Goal: Information Seeking & Learning: Learn about a topic

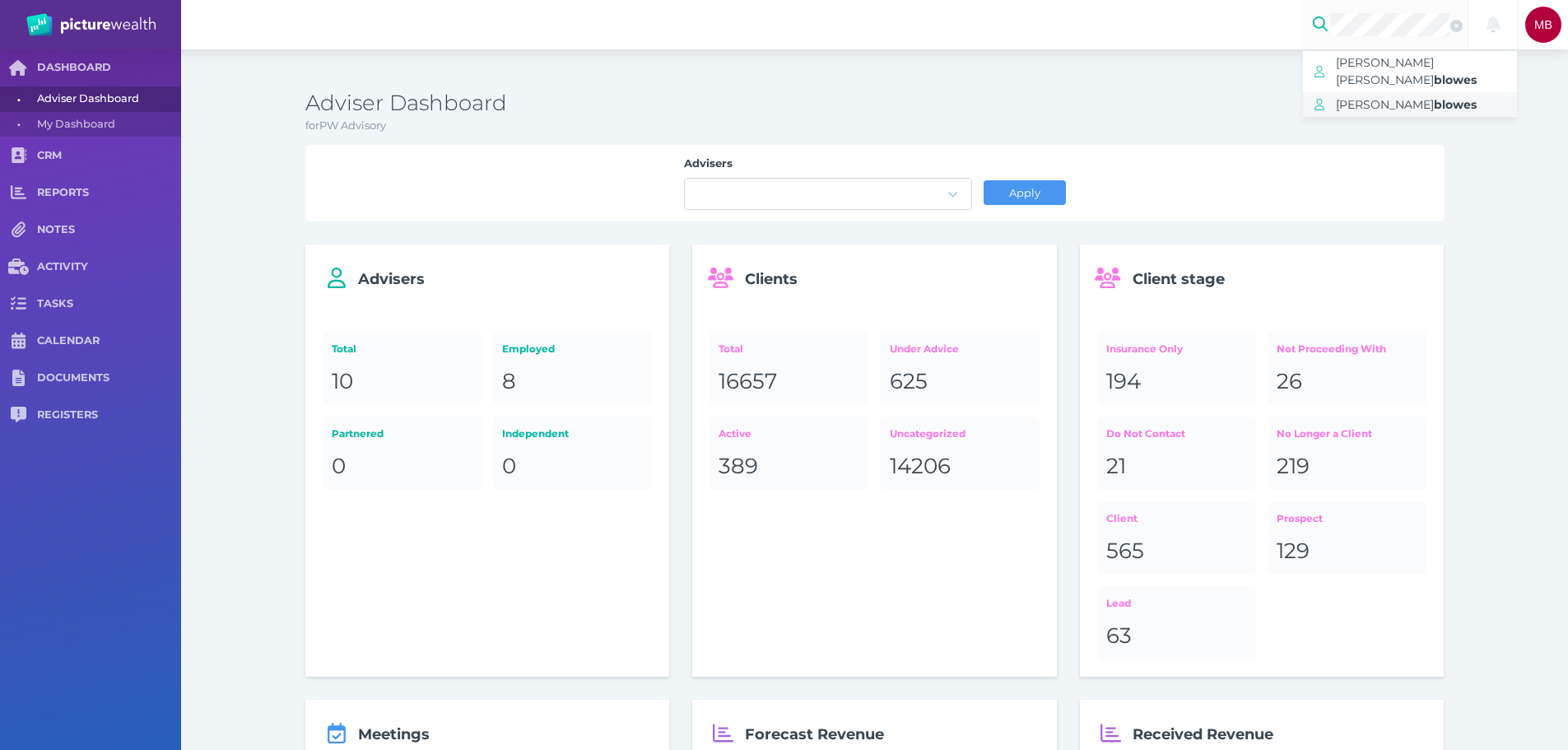
click at [1398, 97] on span "[PERSON_NAME]" at bounding box center [1384, 104] width 98 height 15
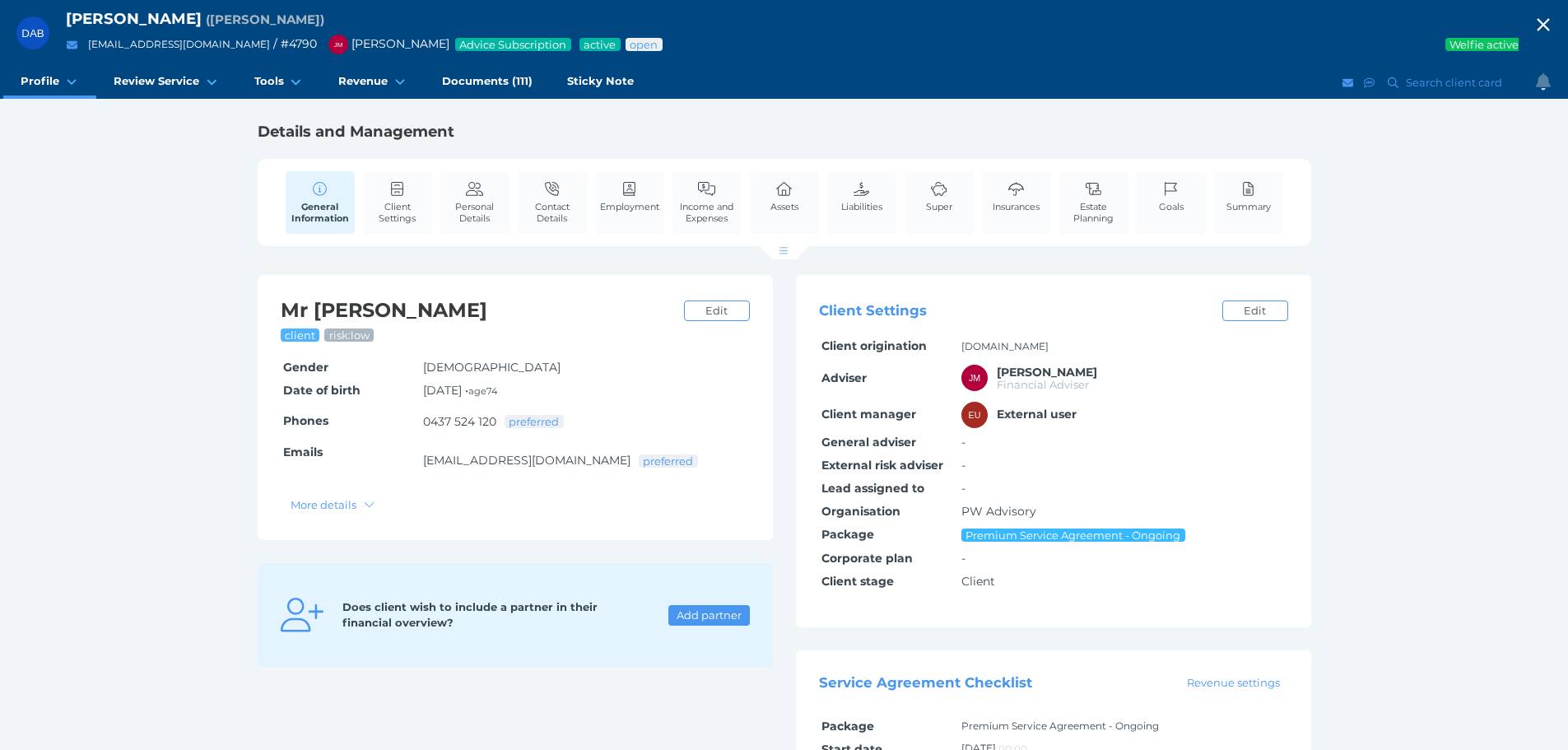
drag, startPoint x: 699, startPoint y: 213, endPoint x: 739, endPoint y: 263, distance: 64.0
click at [699, 213] on span "Income and Expenses" at bounding box center [707, 212] width 61 height 23
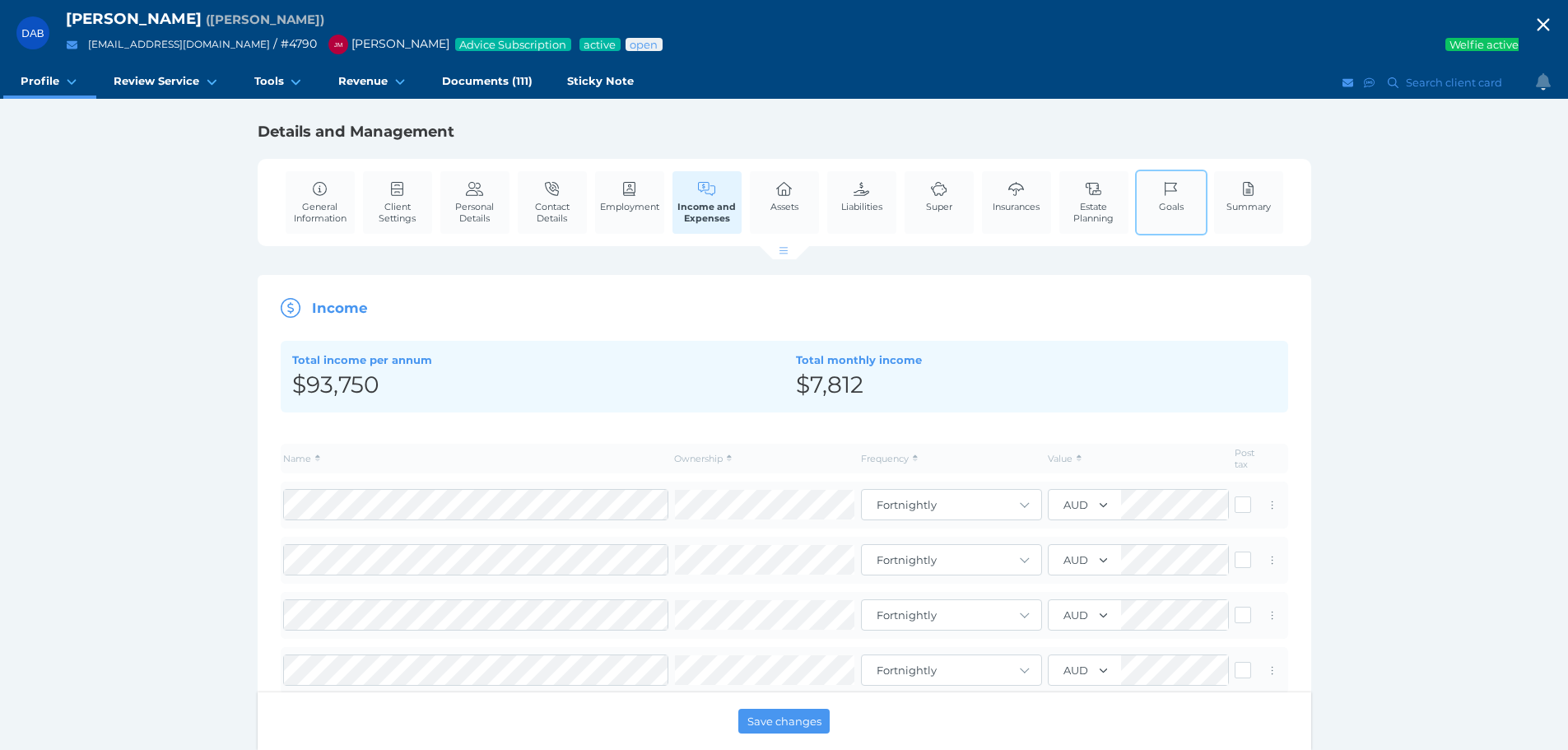
drag, startPoint x: 1167, startPoint y: 199, endPoint x: 1148, endPoint y: 210, distance: 22.0
click at [1167, 199] on link "Goals" at bounding box center [1171, 196] width 33 height 50
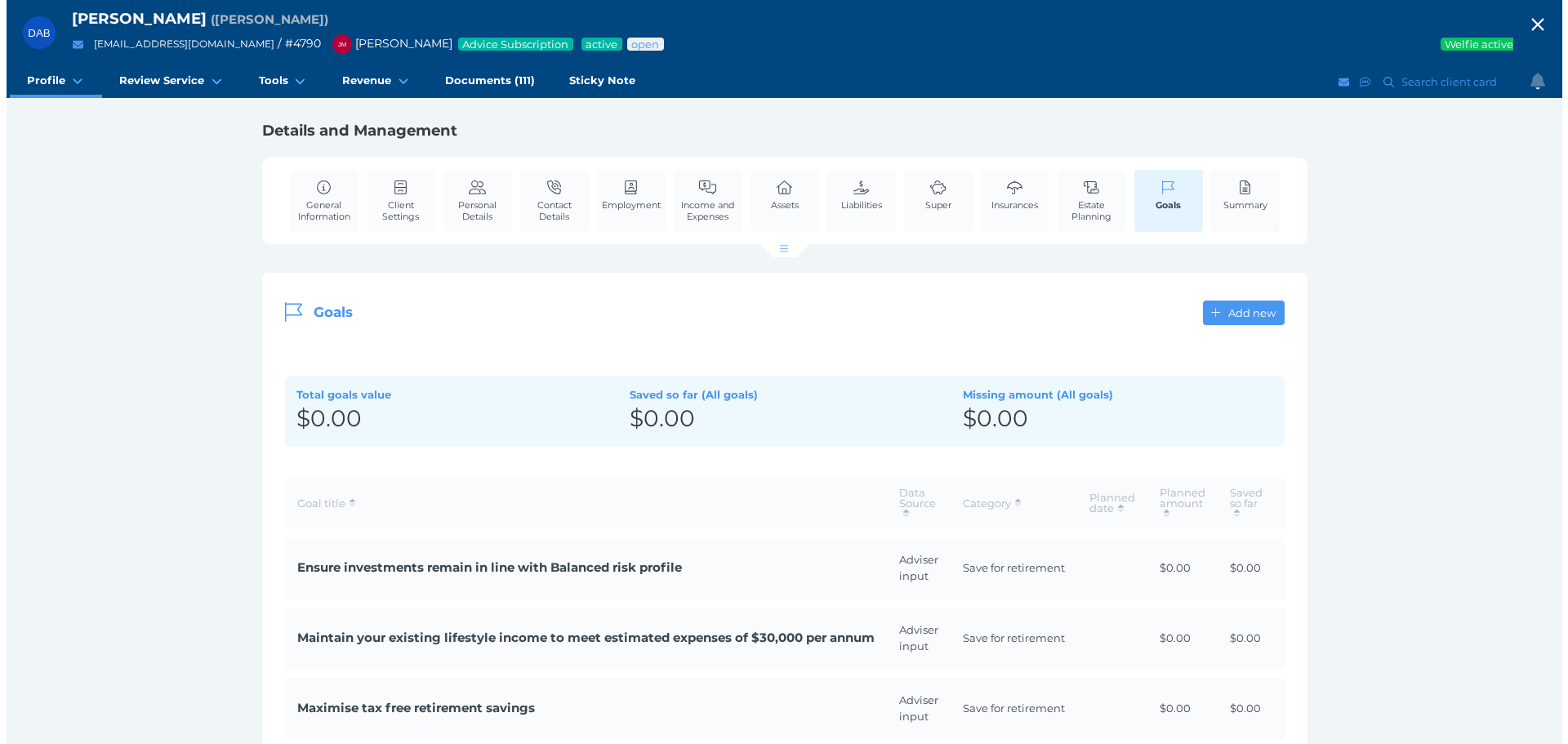
scroll to position [245, 0]
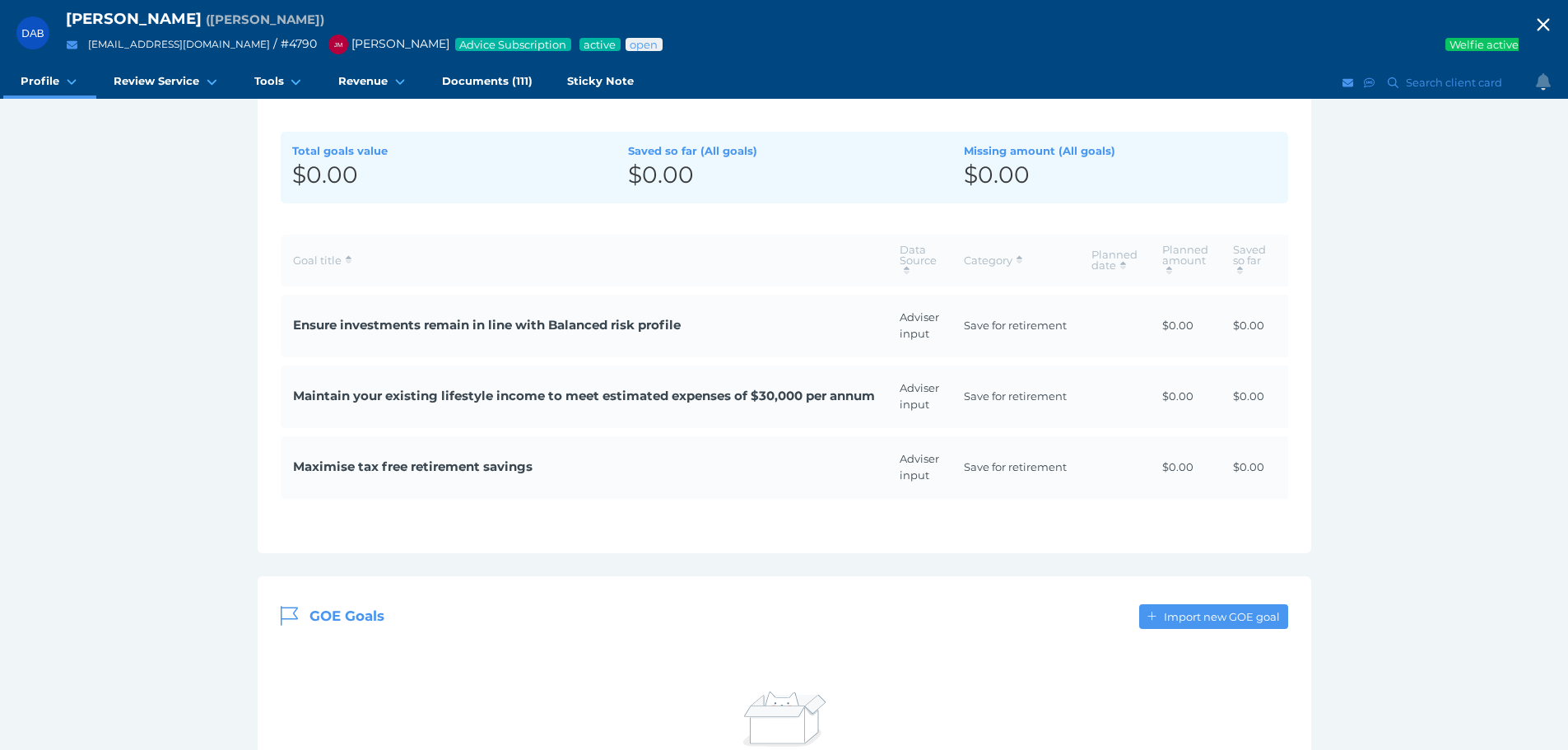
click at [658, 320] on span "Ensure investments remain in line with Balanced risk profile" at bounding box center [584, 326] width 582 height 19
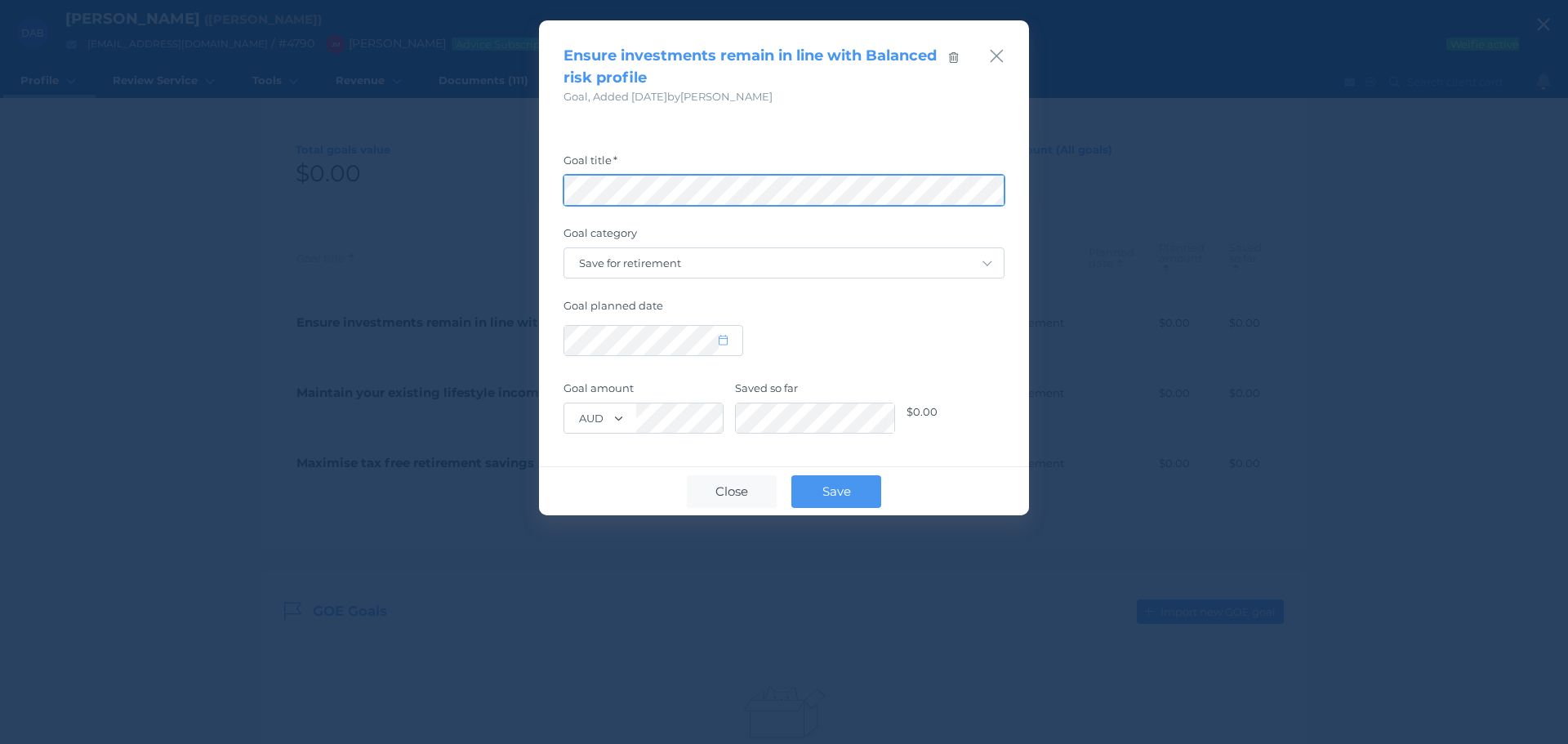
click at [121, 252] on div "Ensure investments remain in line with Balanced risk profile Goal , Added [DATE…" at bounding box center [784, 372] width 1568 height 744
click at [993, 54] on icon "button" at bounding box center [997, 56] width 16 height 21
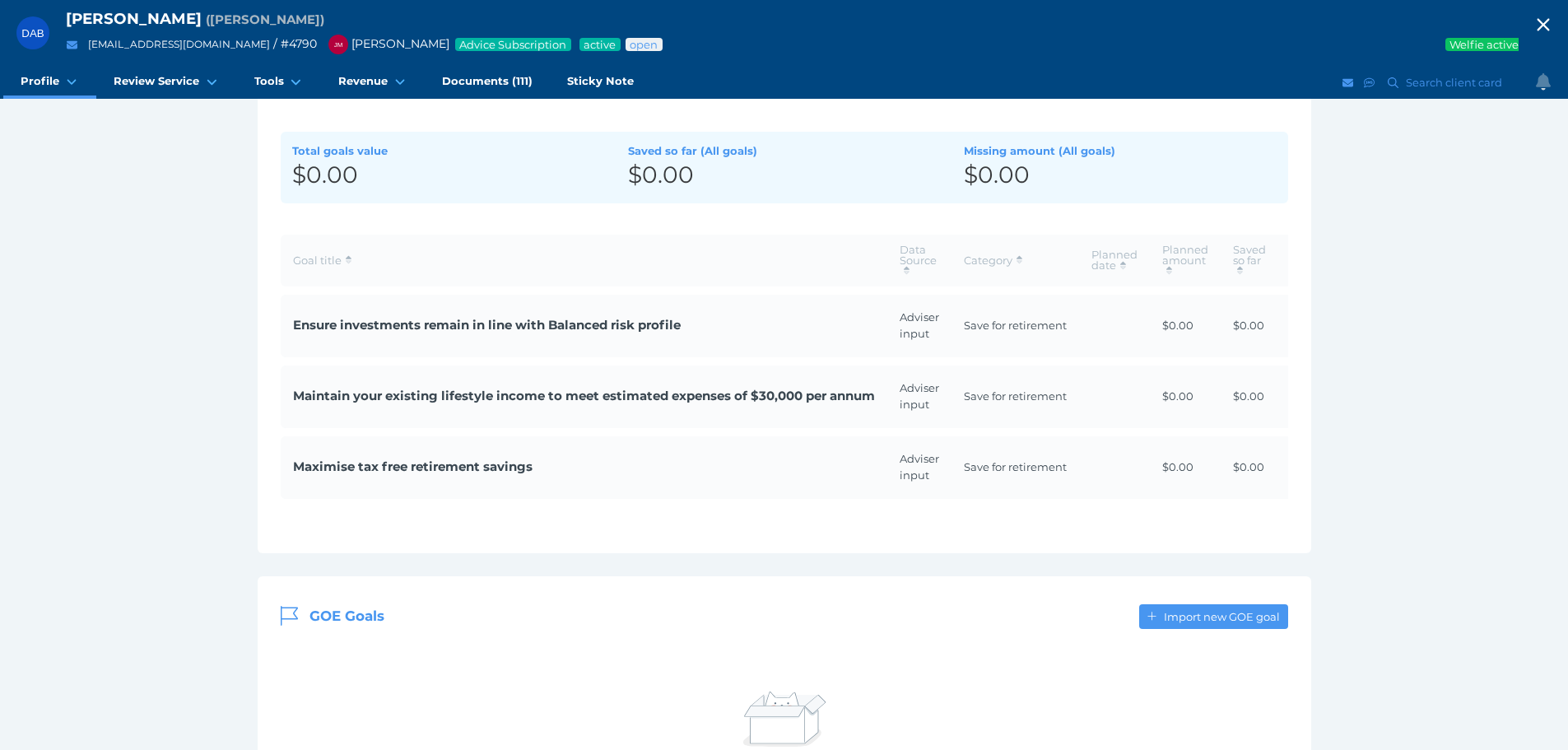
click at [473, 396] on span "Maintain your existing lifestyle income to meet estimated expenses of $30,000 p…" at bounding box center [584, 396] width 582 height 19
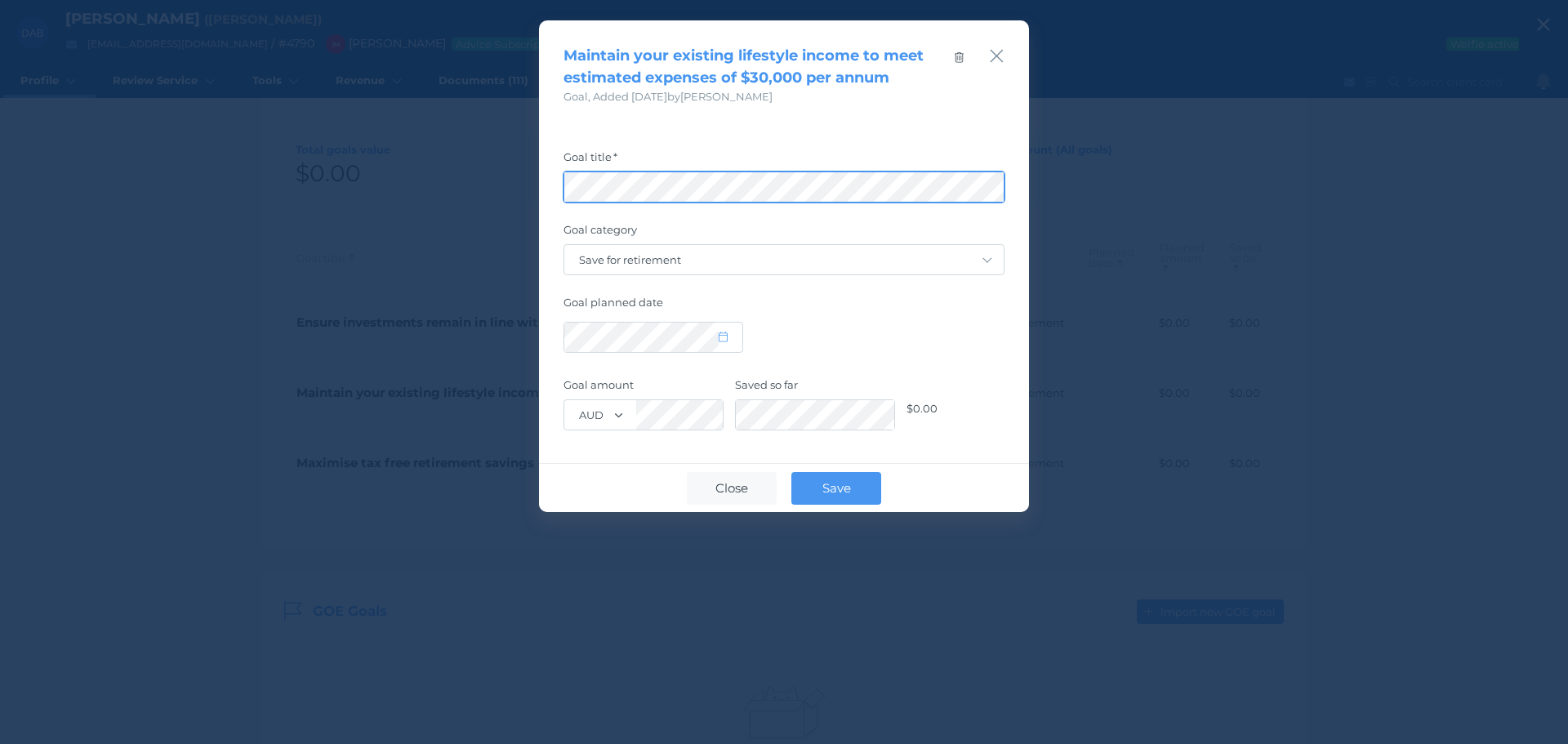
scroll to position [0, 69]
click at [1222, 188] on div "Maintain your existing lifestyle income to meet estimated expenses of $30,000 p…" at bounding box center [784, 372] width 1568 height 744
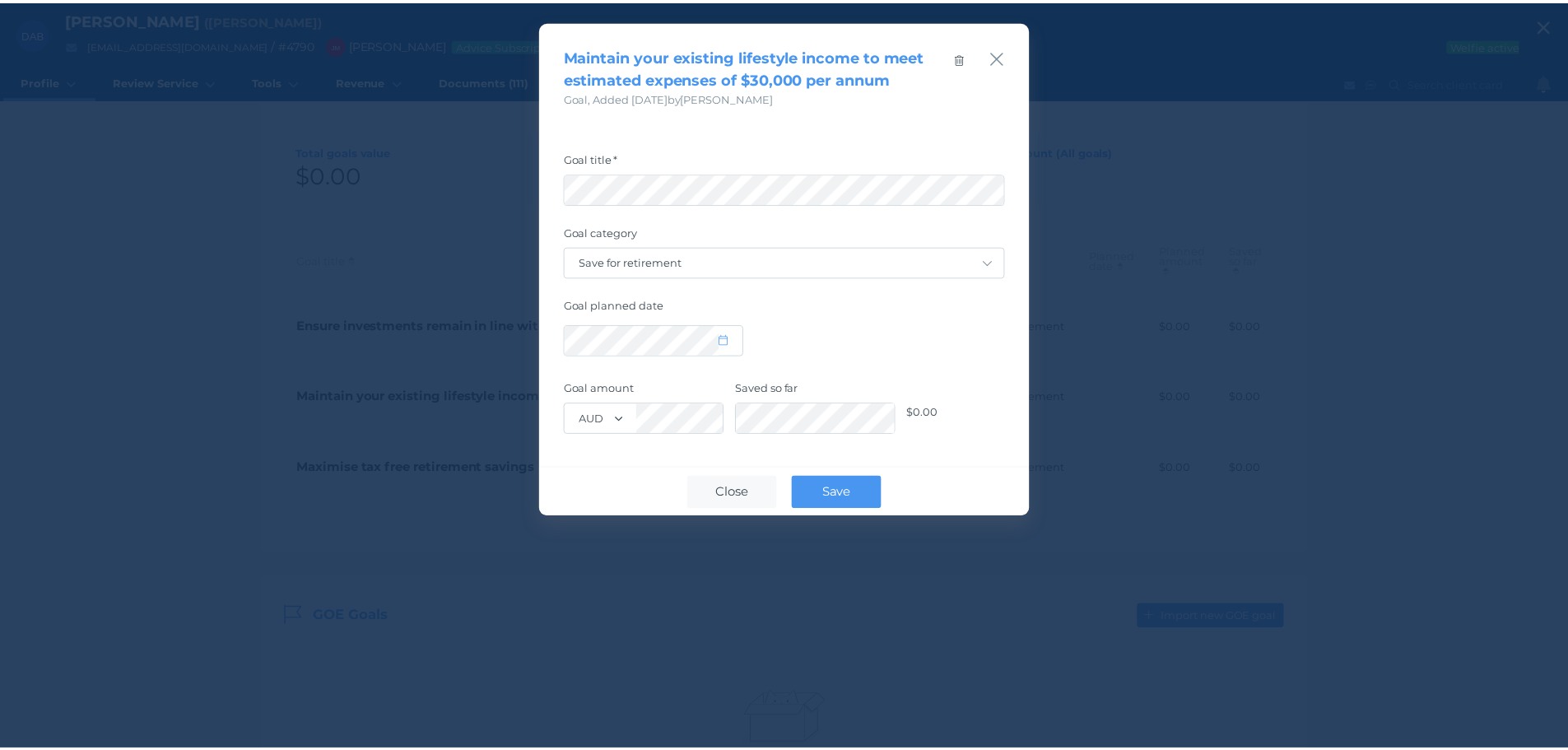
scroll to position [0, 0]
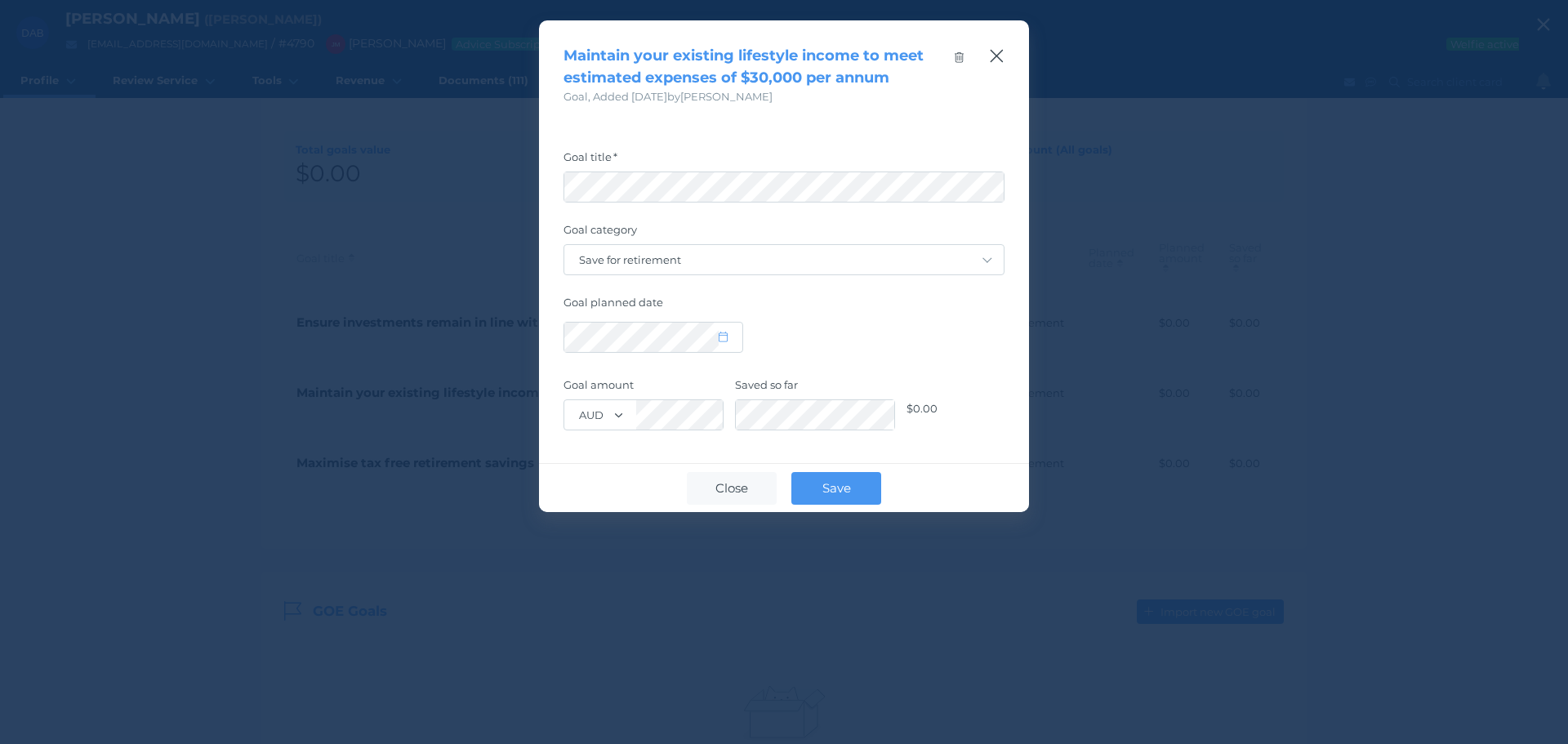
click at [998, 58] on icon "button" at bounding box center [997, 56] width 16 height 21
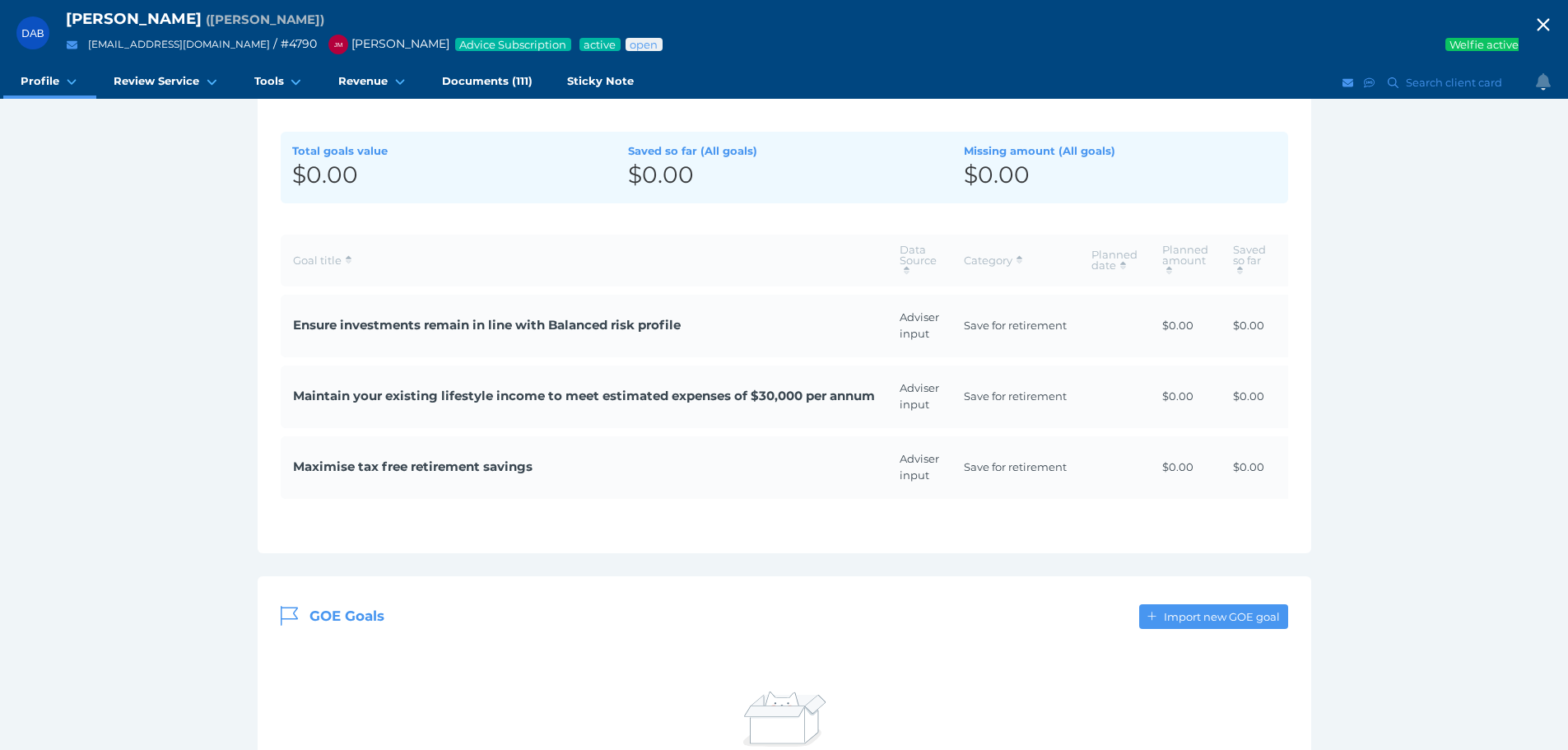
click at [477, 463] on span "Maximise tax free retirement savings" at bounding box center [584, 467] width 582 height 19
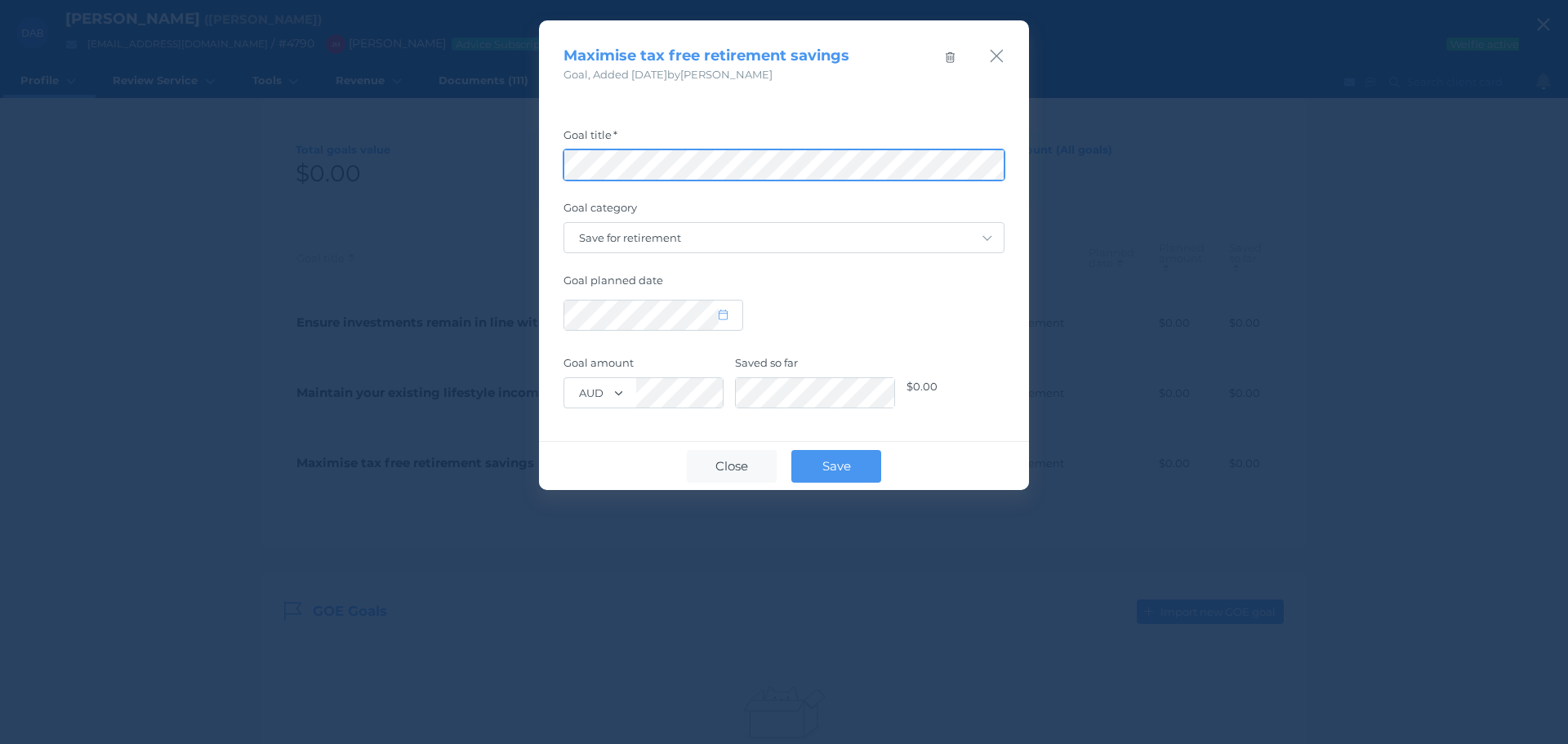
click at [96, 211] on div "Maximise tax free retirement savings Goal , Added [DATE] by [PERSON_NAME] Goal …" at bounding box center [784, 372] width 1568 height 744
drag, startPoint x: 995, startPoint y: 63, endPoint x: 999, endPoint y: 73, distance: 10.8
click at [995, 63] on icon "button" at bounding box center [997, 56] width 16 height 21
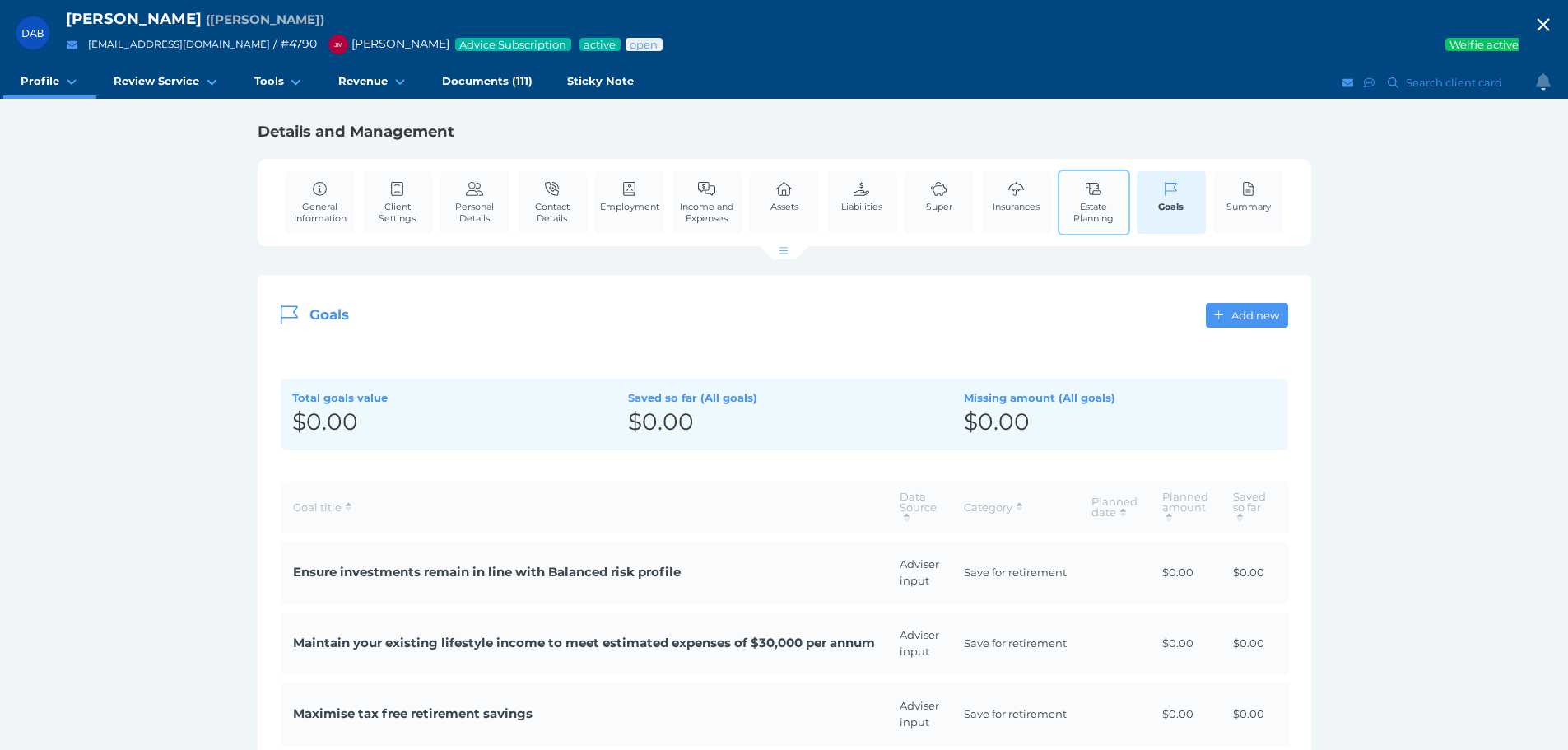
click at [1095, 200] on span "Estate Planning" at bounding box center [1094, 212] width 61 height 23
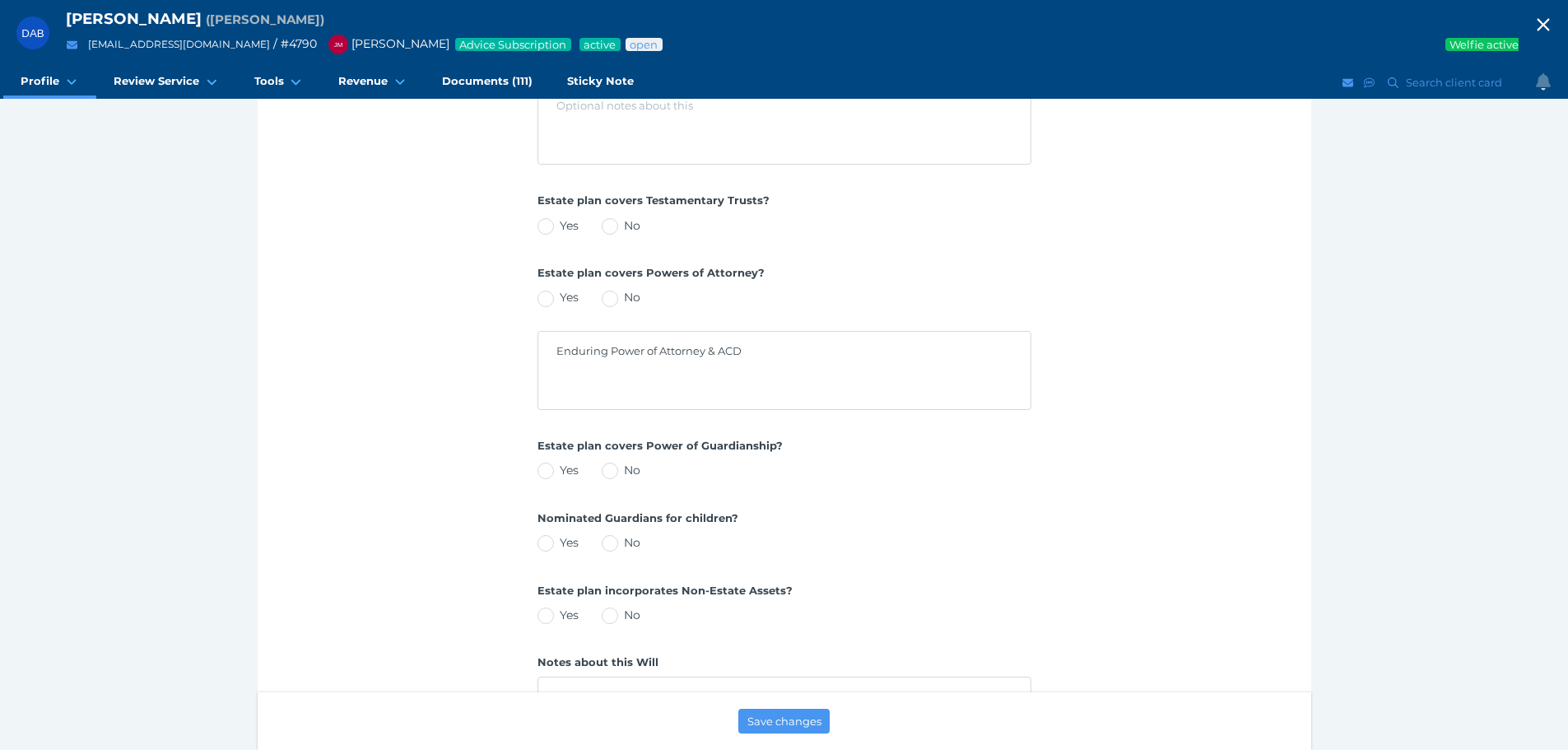
scroll to position [740, 0]
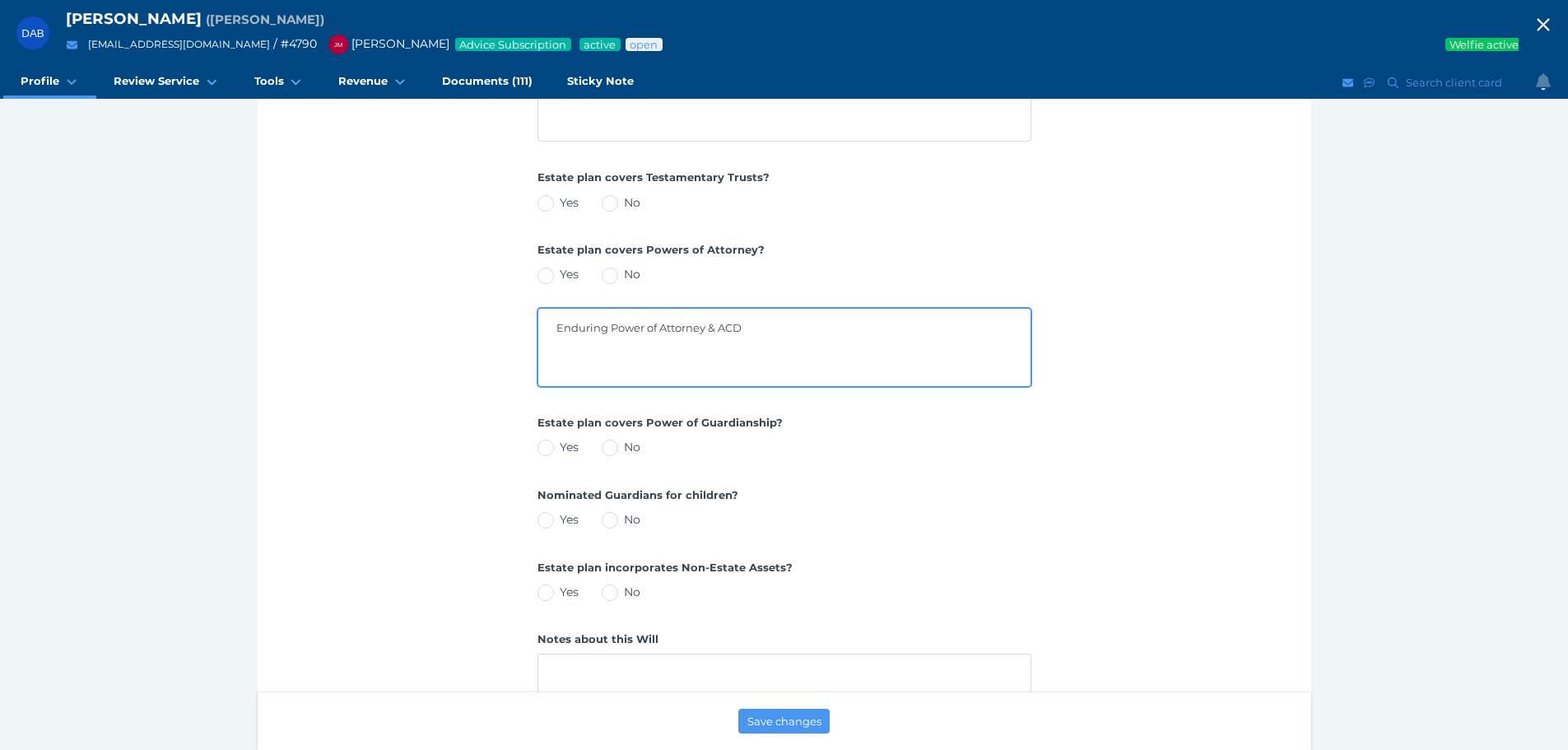
drag, startPoint x: 791, startPoint y: 340, endPoint x: 326, endPoint y: 351, distance: 465.1
click at [328, 348] on div "Estate Planning [PERSON_NAME] has a Will set up Yes No Date of Will Prepared in…" at bounding box center [784, 177] width 1054 height 1155
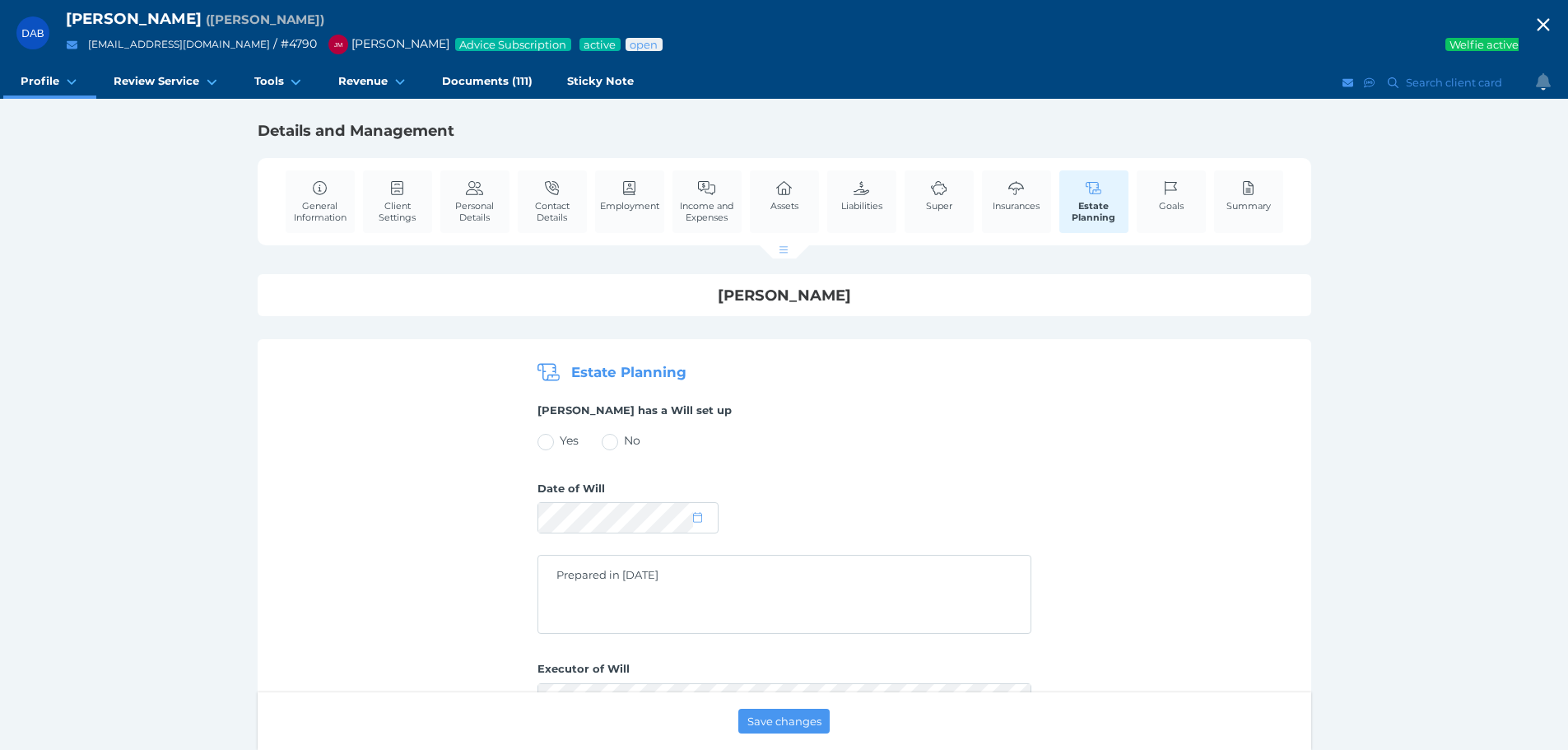
scroll to position [0, 0]
click at [865, 199] on link "Liabilities" at bounding box center [861, 196] width 49 height 50
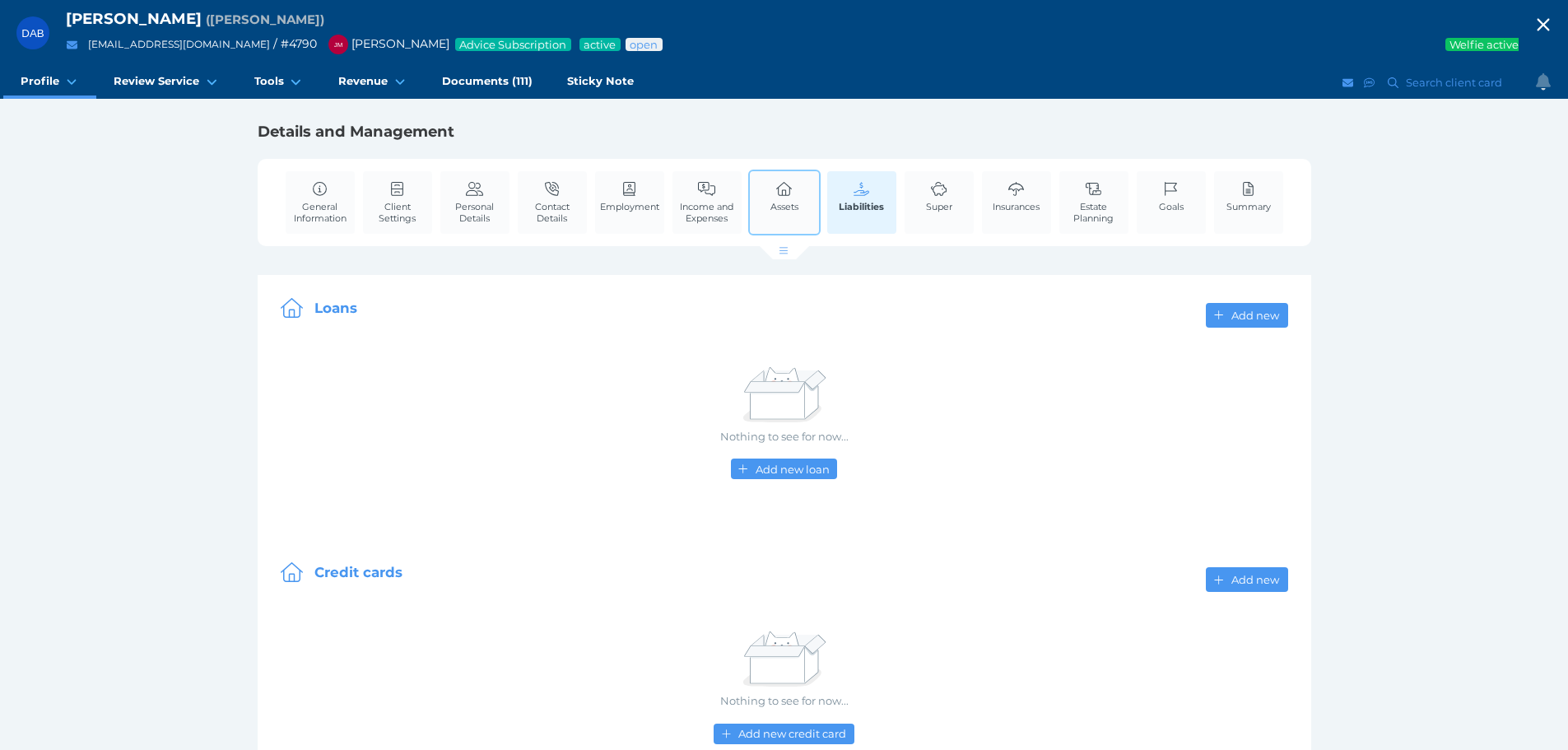
click at [788, 193] on icon at bounding box center [784, 189] width 18 height 15
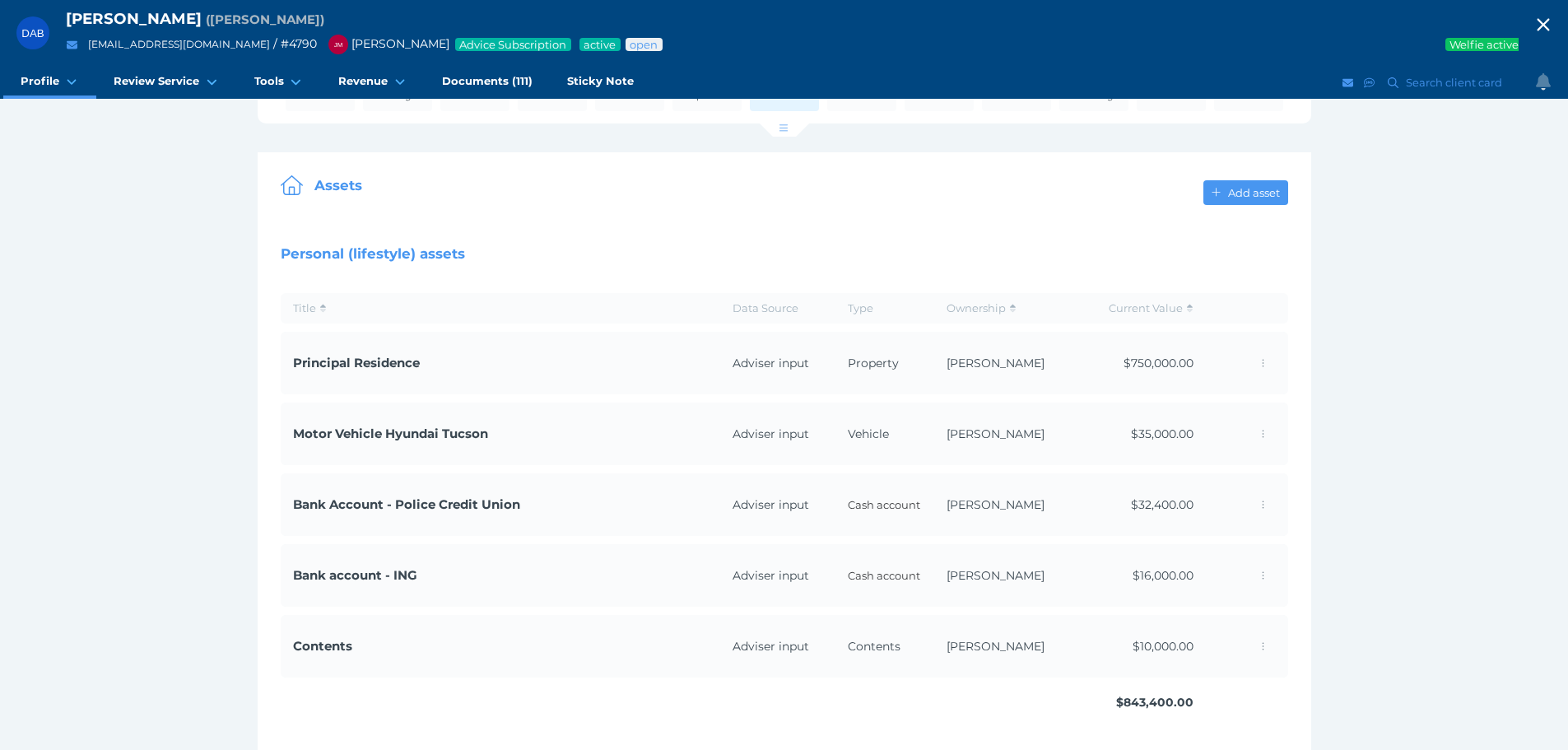
scroll to position [123, 0]
